Goal: Information Seeking & Learning: Learn about a topic

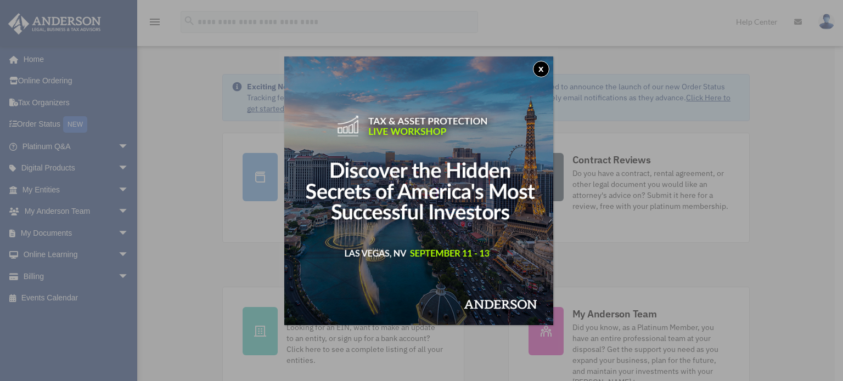
click at [543, 68] on button "x" at bounding box center [541, 69] width 16 height 16
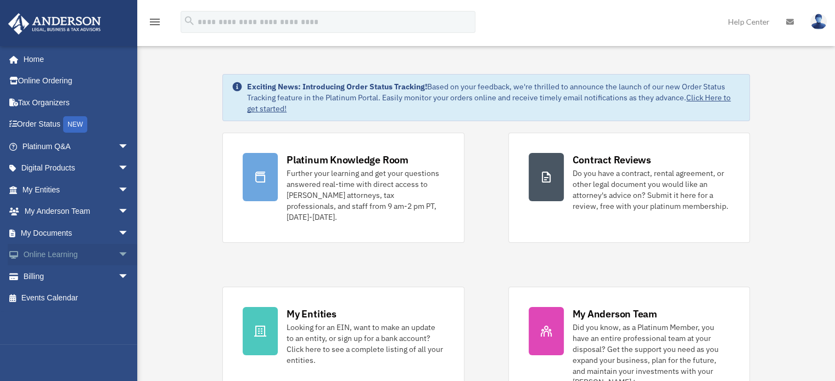
click at [122, 254] on span "arrow_drop_down" at bounding box center [129, 255] width 22 height 23
click at [121, 250] on span "arrow_drop_up" at bounding box center [129, 255] width 22 height 23
click at [118, 166] on span "arrow_drop_down" at bounding box center [129, 169] width 22 height 23
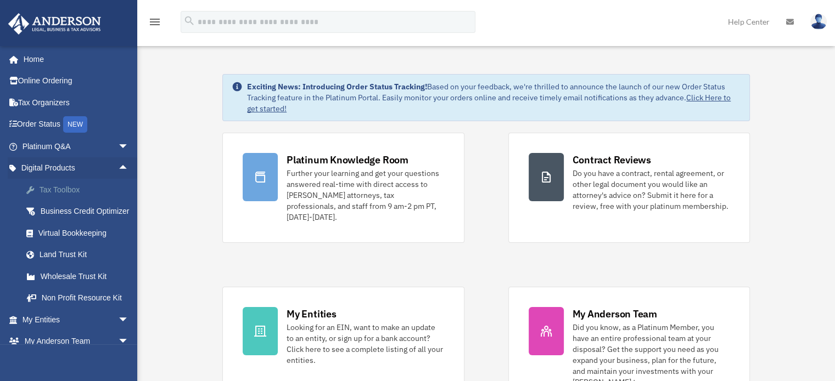
click at [70, 187] on div "Tax Toolbox" at bounding box center [84, 190] width 93 height 14
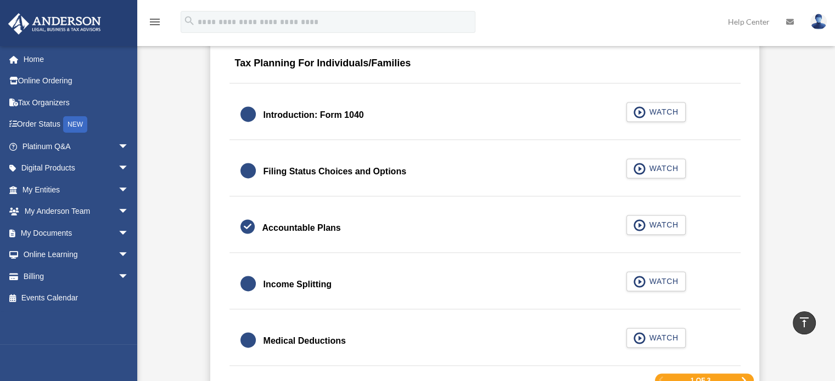
scroll to position [1647, 0]
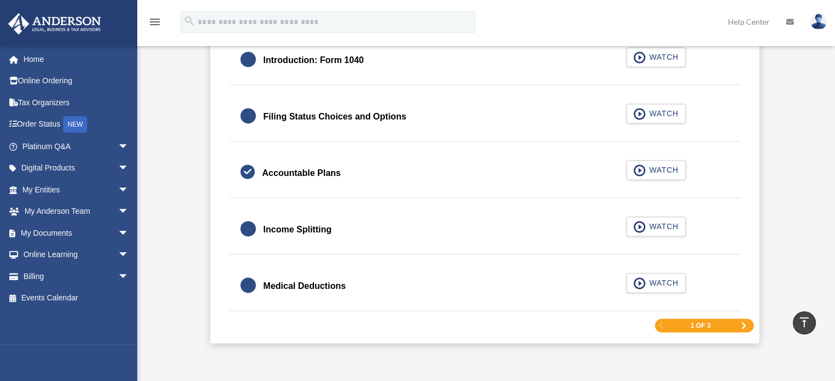
click at [744, 324] on span "Next Page" at bounding box center [743, 326] width 7 height 7
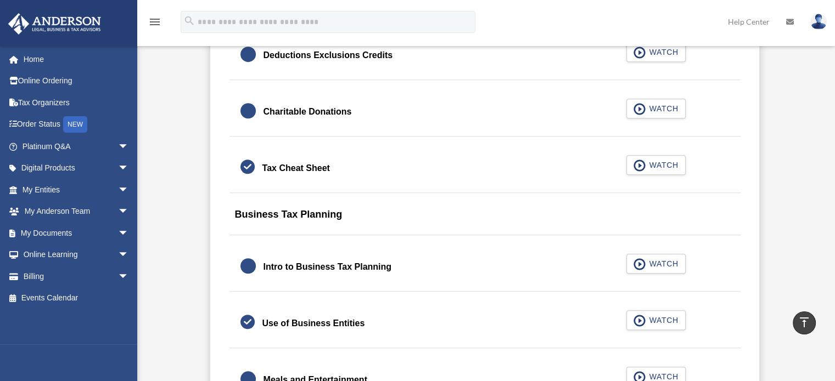
scroll to position [851, 0]
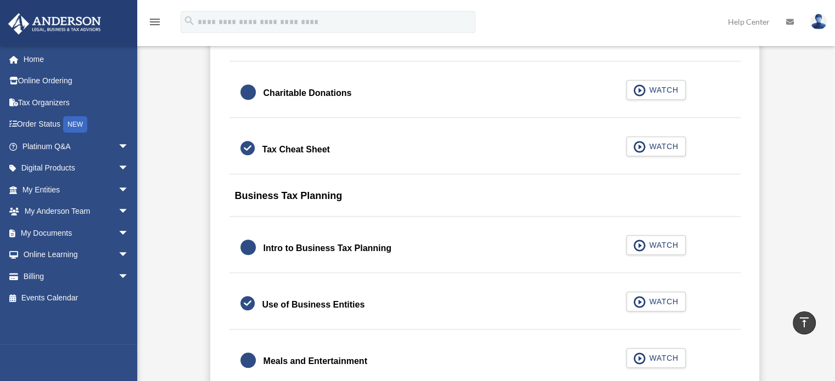
click at [319, 151] on div "Tax Cheat Sheet" at bounding box center [296, 149] width 68 height 15
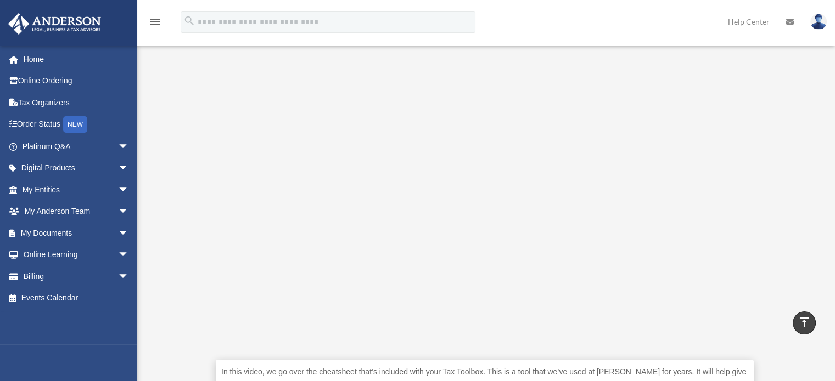
scroll to position [165, 0]
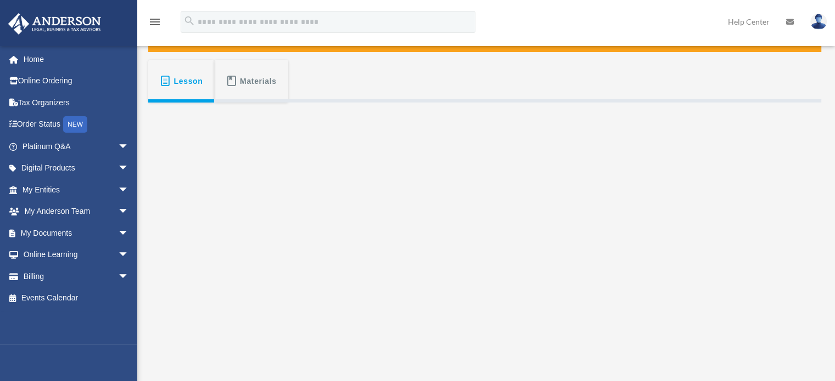
click at [268, 83] on span "Materials" at bounding box center [258, 81] width 37 height 20
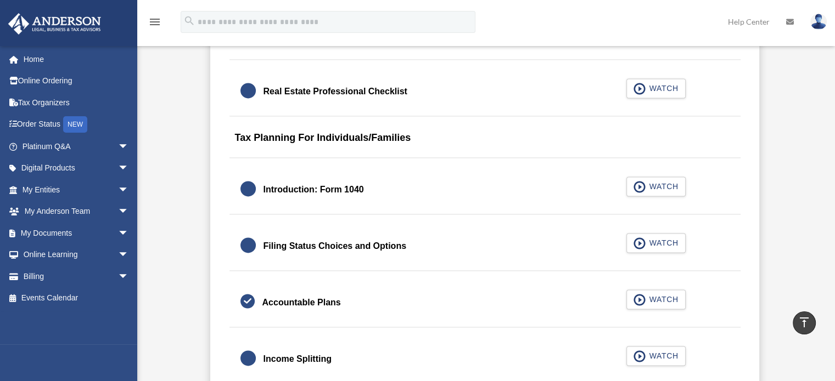
scroll to position [1784, 0]
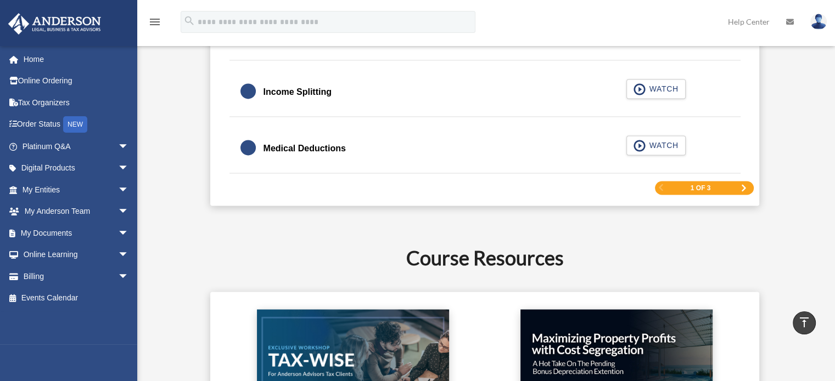
click at [744, 186] on span "Next Page" at bounding box center [743, 188] width 7 height 7
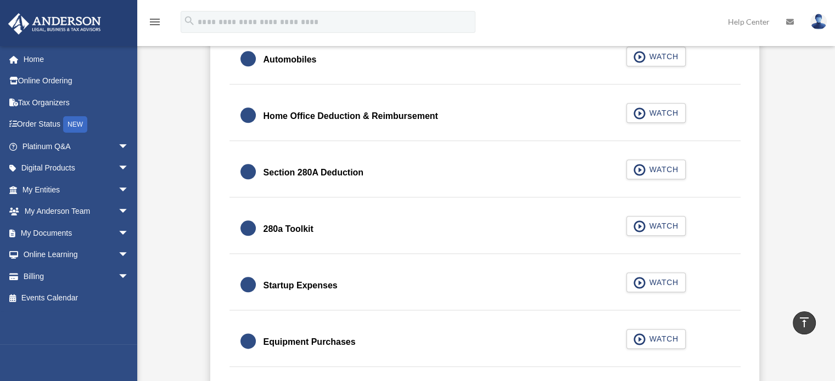
scroll to position [1290, 0]
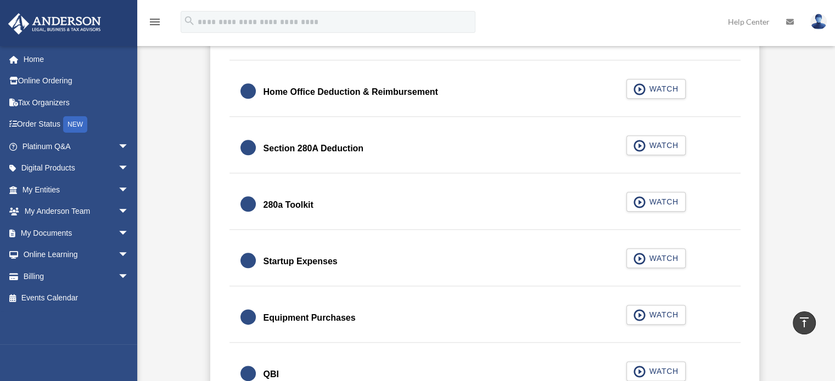
click at [293, 206] on div "280a Toolkit" at bounding box center [288, 205] width 50 height 15
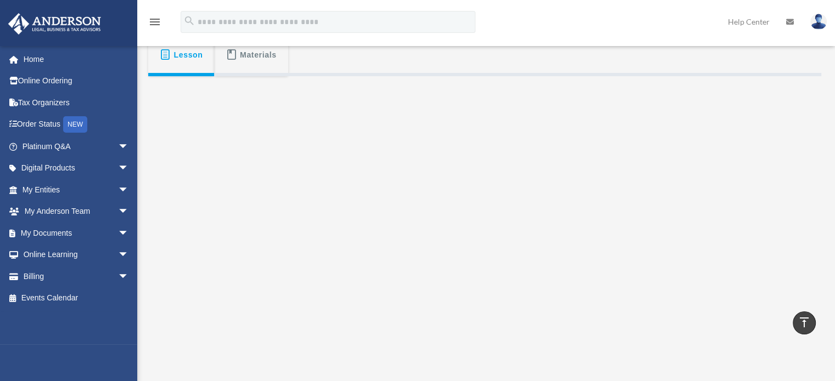
scroll to position [165, 0]
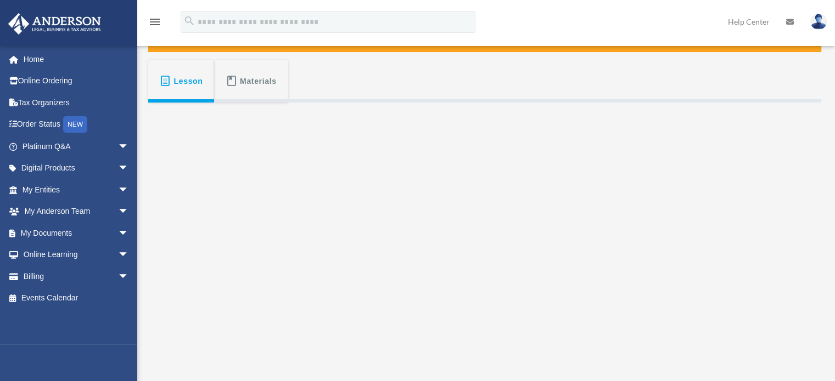
click at [254, 83] on span "Materials" at bounding box center [258, 81] width 37 height 20
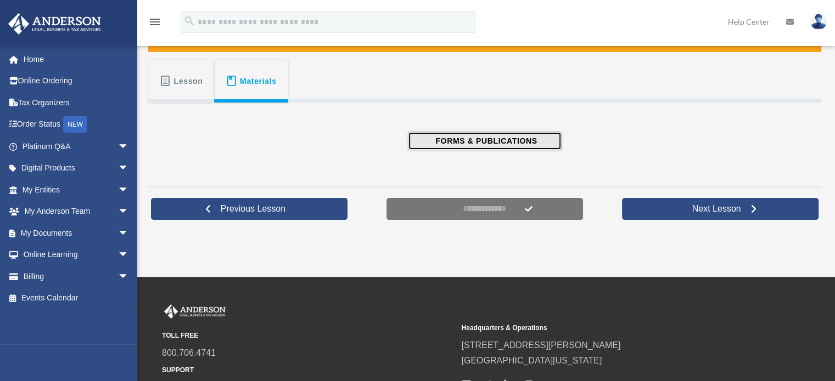
click at [478, 139] on span "FORMS & PUBLICATIONS" at bounding box center [484, 141] width 105 height 11
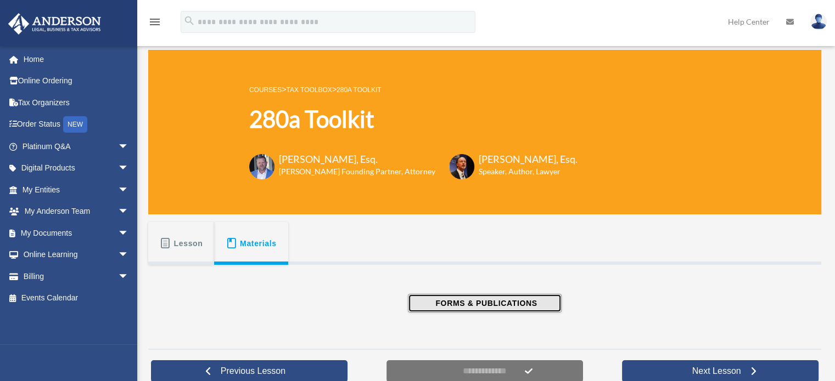
scroll to position [0, 0]
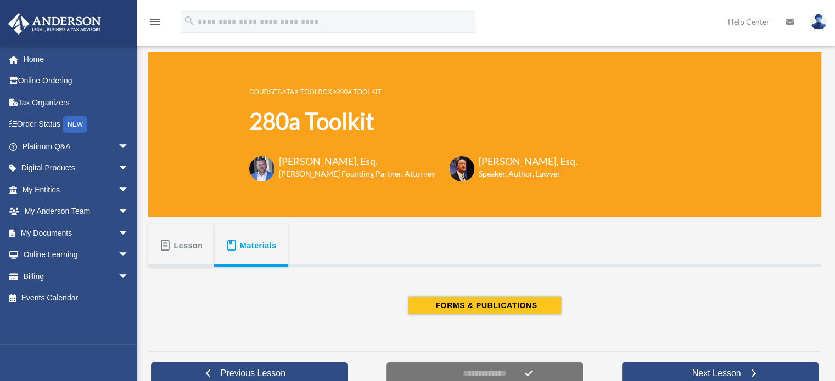
click at [186, 243] on span "Lesson" at bounding box center [188, 246] width 29 height 20
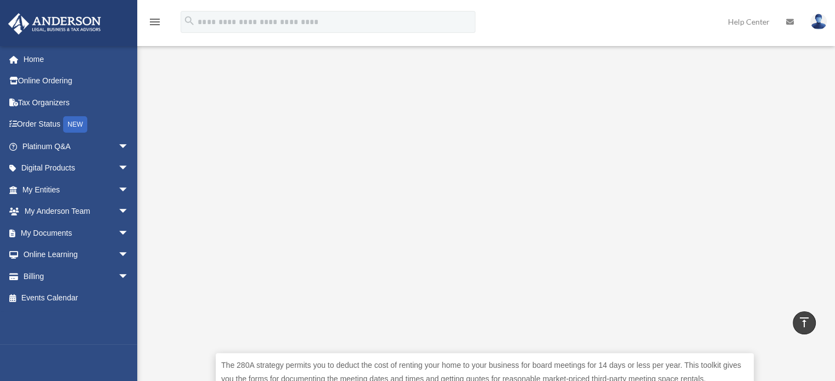
scroll to position [220, 0]
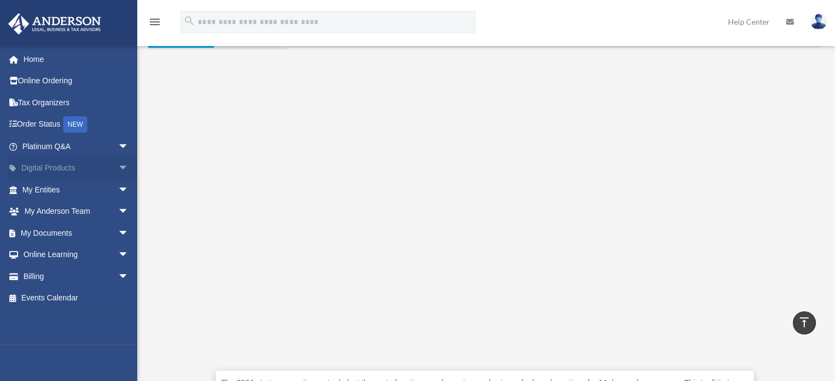
click at [118, 168] on span "arrow_drop_down" at bounding box center [129, 169] width 22 height 23
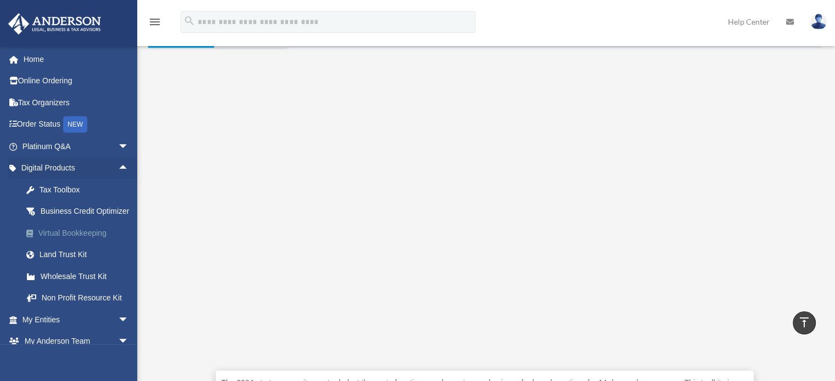
click at [63, 240] on div "Virtual Bookkeeping" at bounding box center [84, 234] width 93 height 14
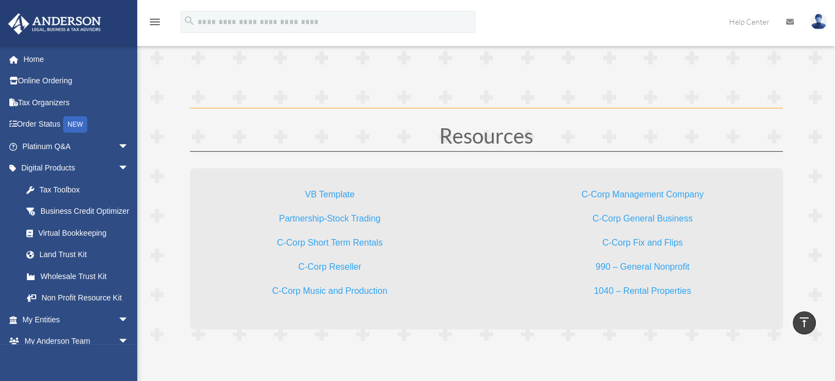
scroll to position [3238, 0]
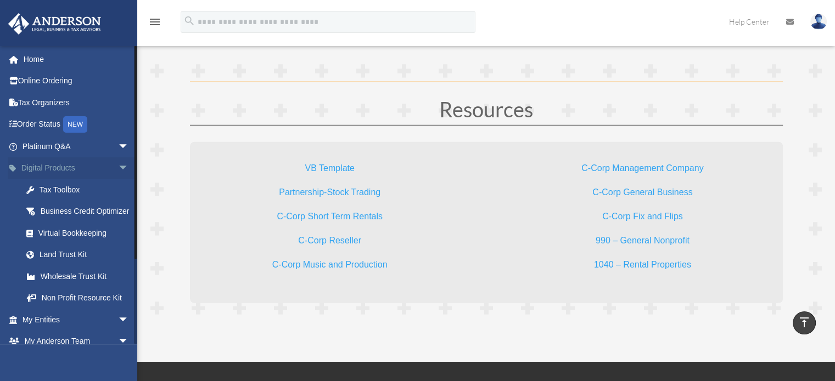
click at [118, 168] on span "arrow_drop_down" at bounding box center [129, 169] width 22 height 23
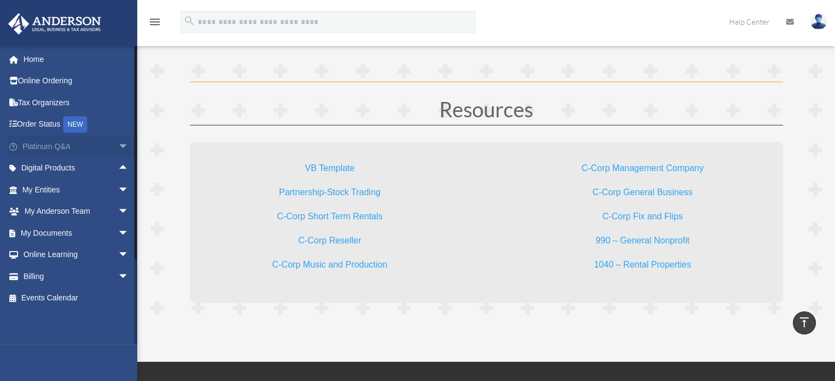
click at [118, 145] on span "arrow_drop_down" at bounding box center [129, 147] width 22 height 23
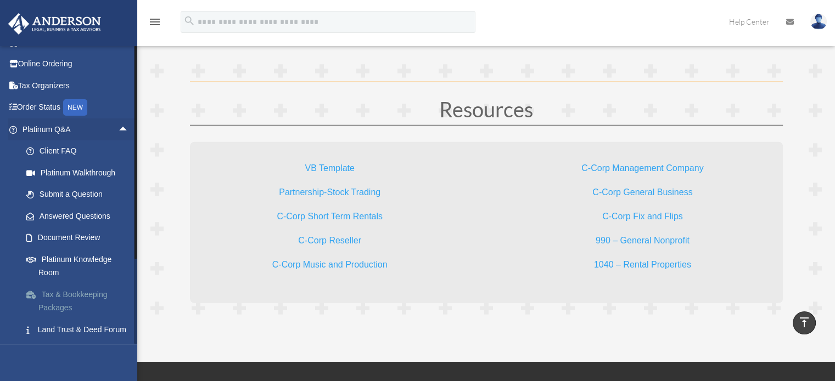
scroll to position [0, 0]
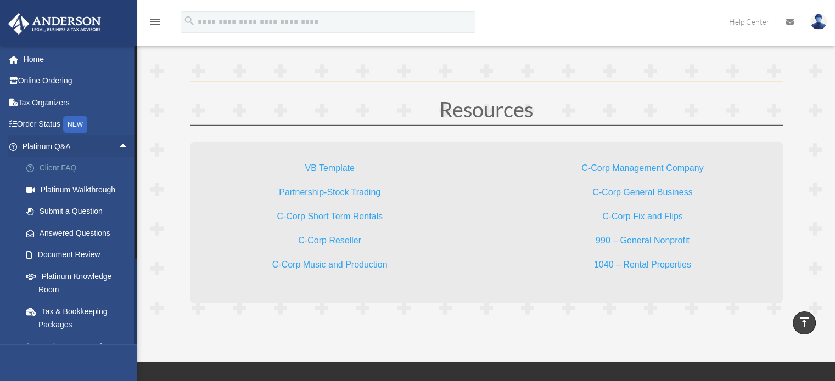
click at [66, 166] on link "Client FAQ" at bounding box center [80, 169] width 130 height 22
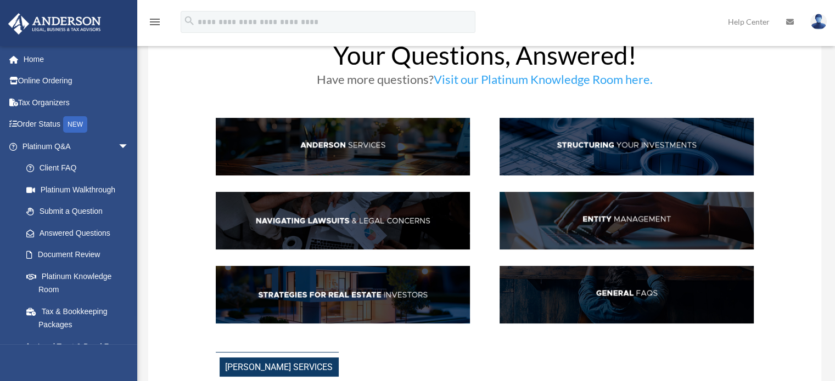
scroll to position [55, 0]
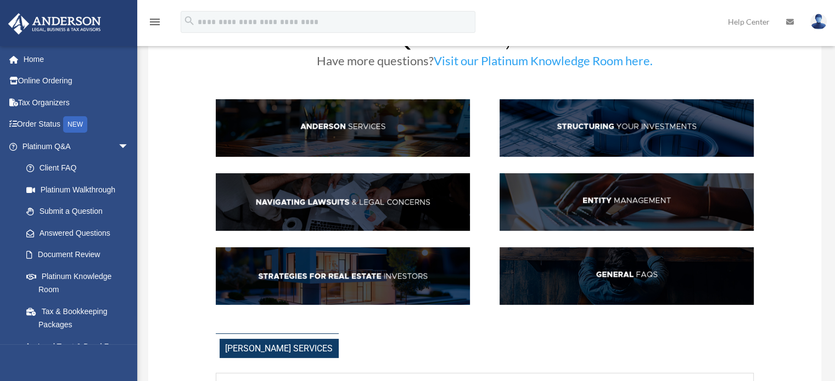
click at [400, 203] on img at bounding box center [343, 202] width 254 height 58
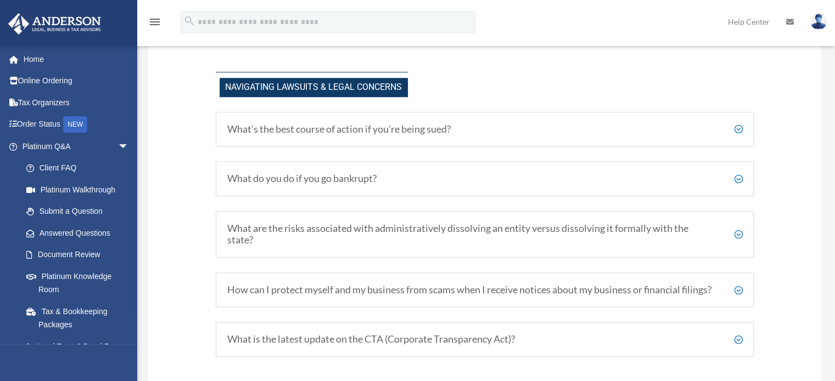
scroll to position [894, 0]
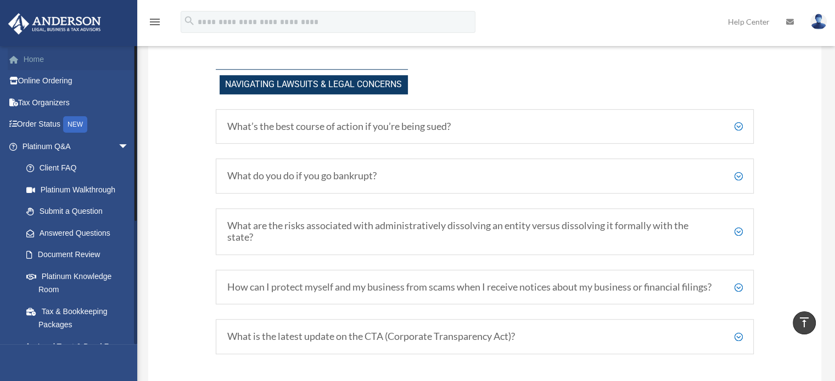
click at [37, 59] on link "Home" at bounding box center [77, 59] width 138 height 22
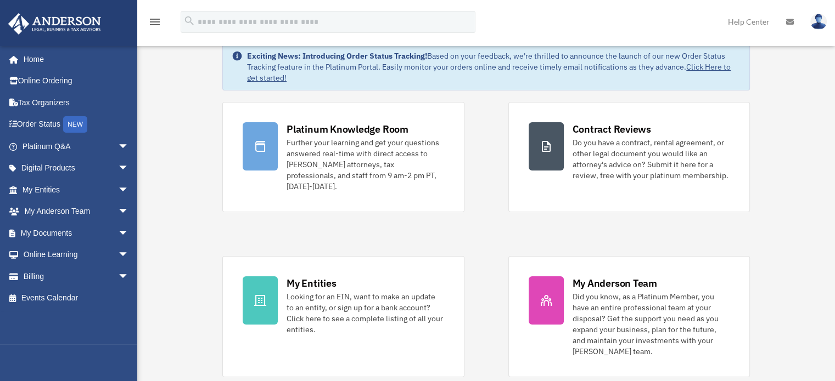
scroll to position [55, 0]
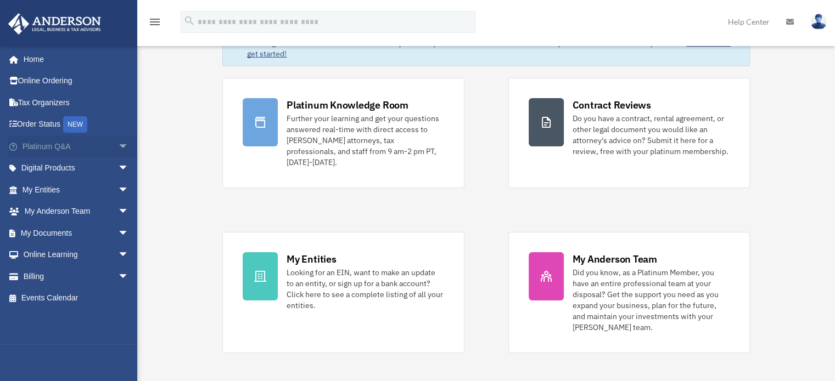
click at [119, 148] on span "arrow_drop_down" at bounding box center [129, 147] width 22 height 23
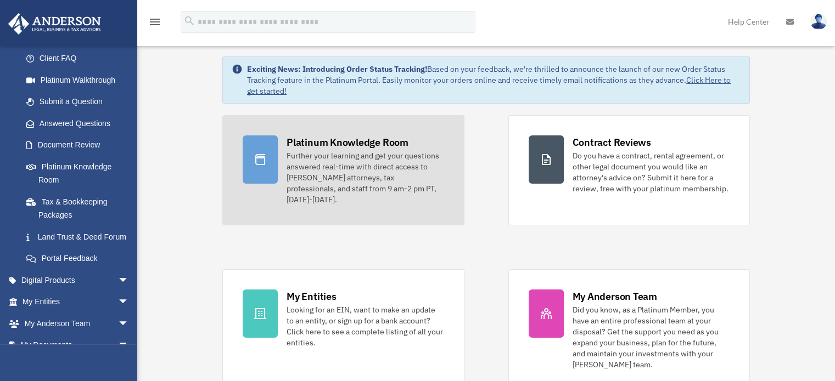
scroll to position [0, 0]
